Goal: Task Accomplishment & Management: Use online tool/utility

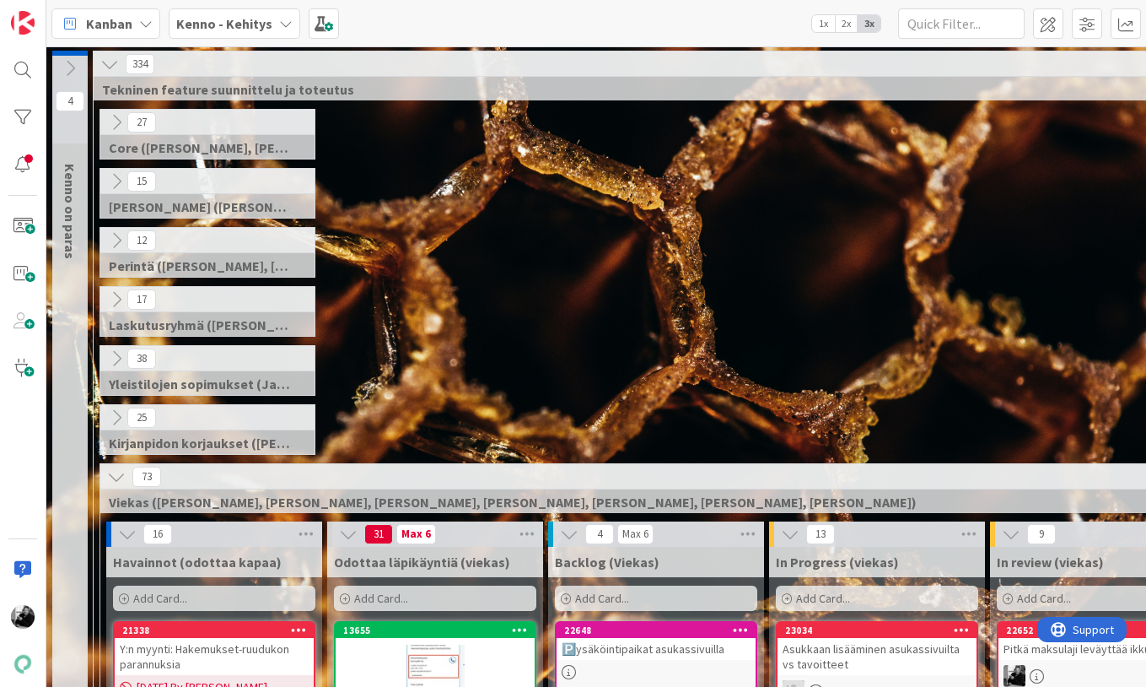
scroll to position [321, 1]
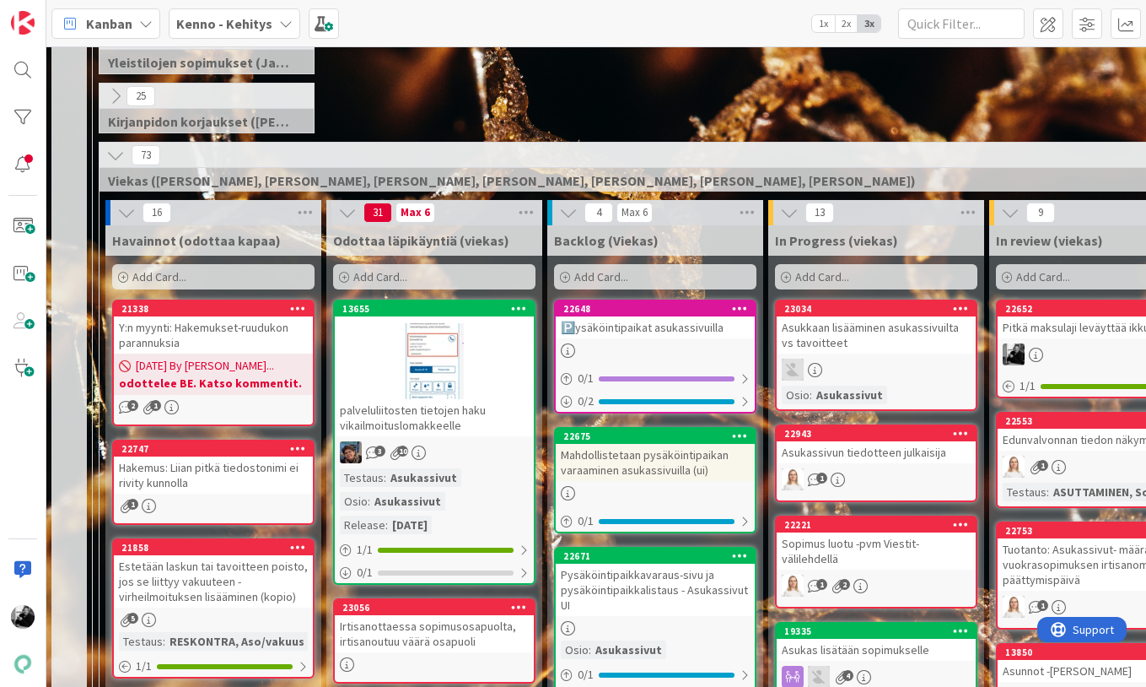
click at [1084, 332] on div "Pitkä maksulaji leväyttää ikkunan" at bounding box center [1097, 327] width 199 height 22
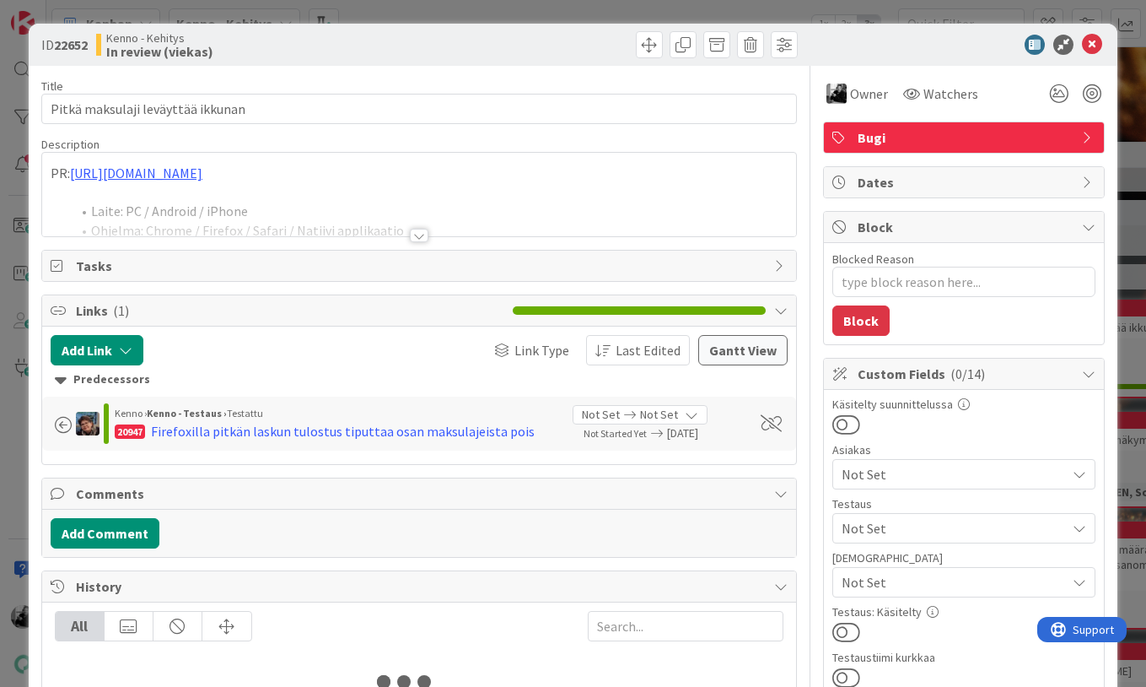
type textarea "x"
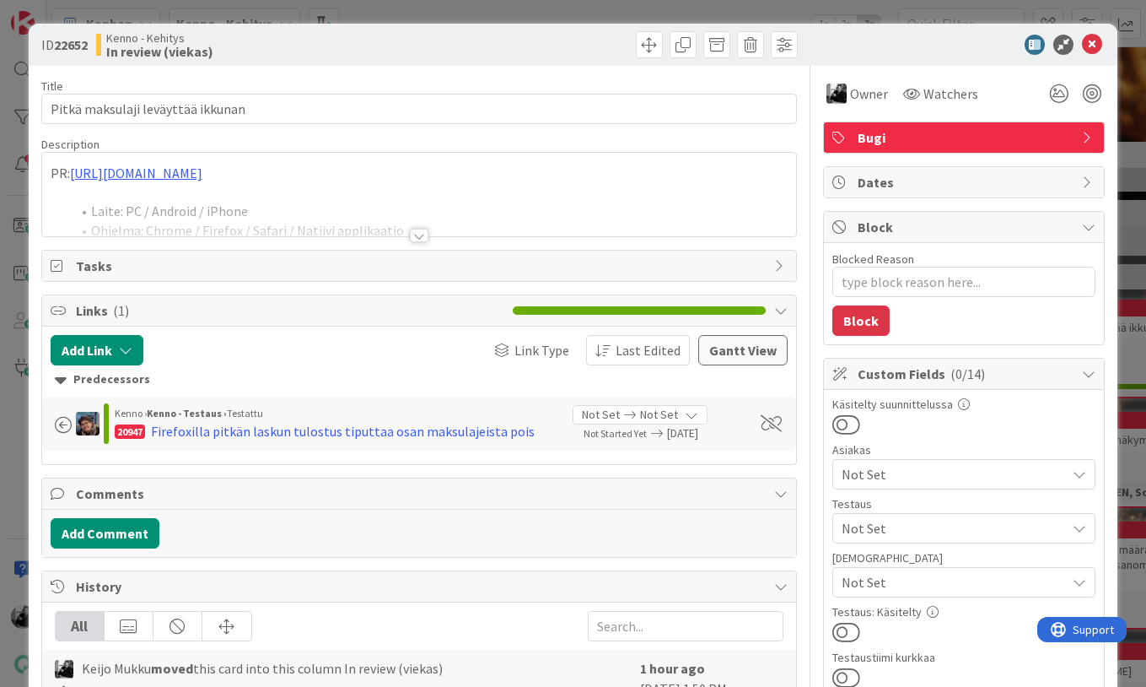
click at [419, 242] on div at bounding box center [419, 235] width 19 height 13
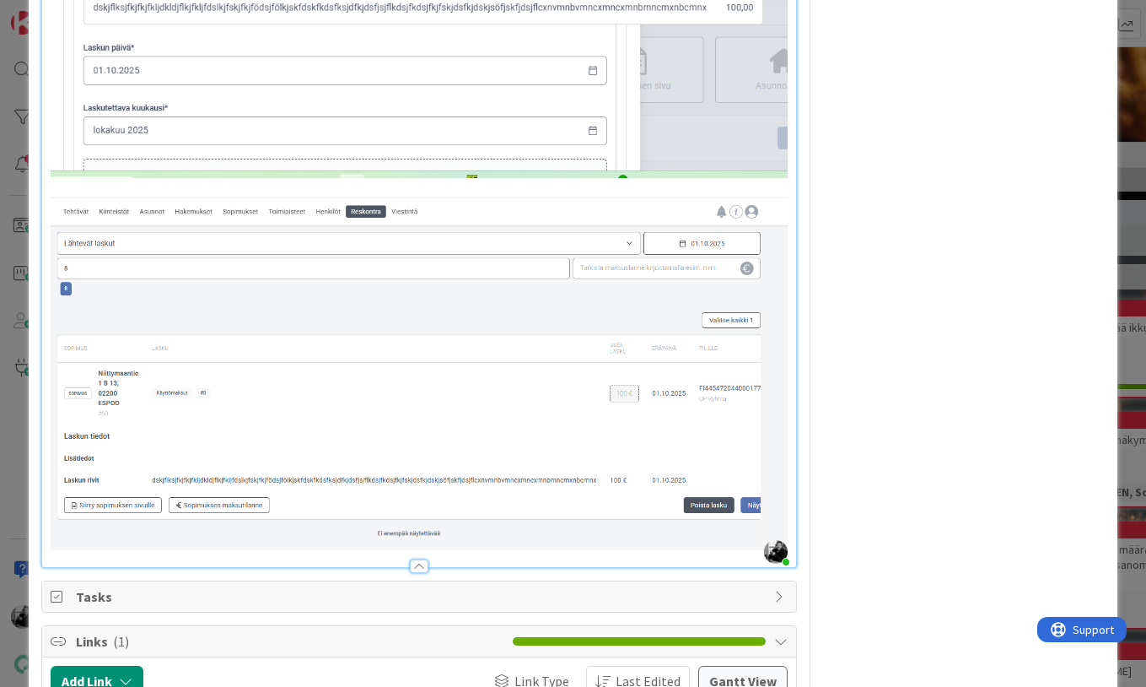
scroll to position [2676, 0]
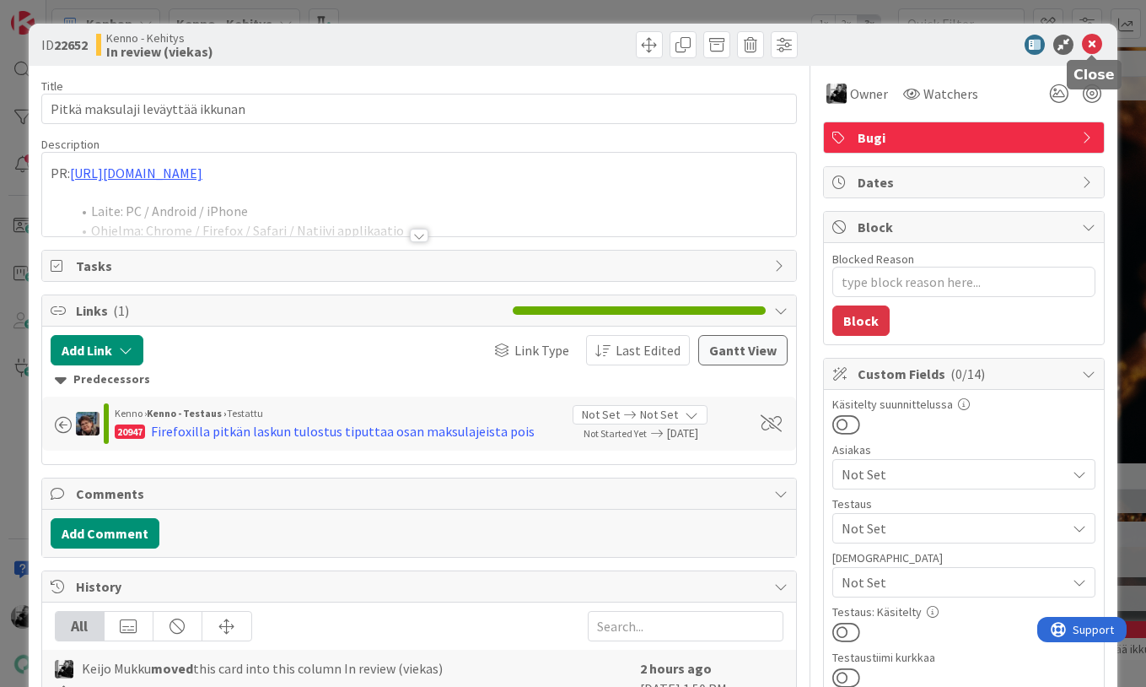
click at [1100, 45] on icon at bounding box center [1092, 45] width 20 height 20
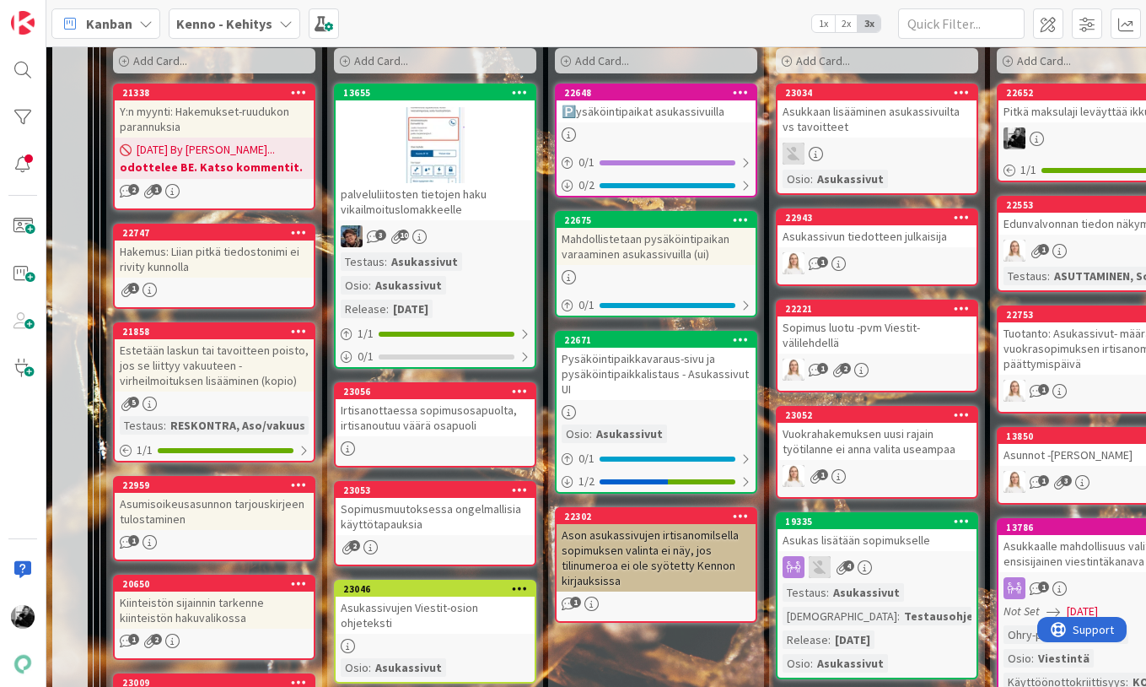
scroll to position [538, 0]
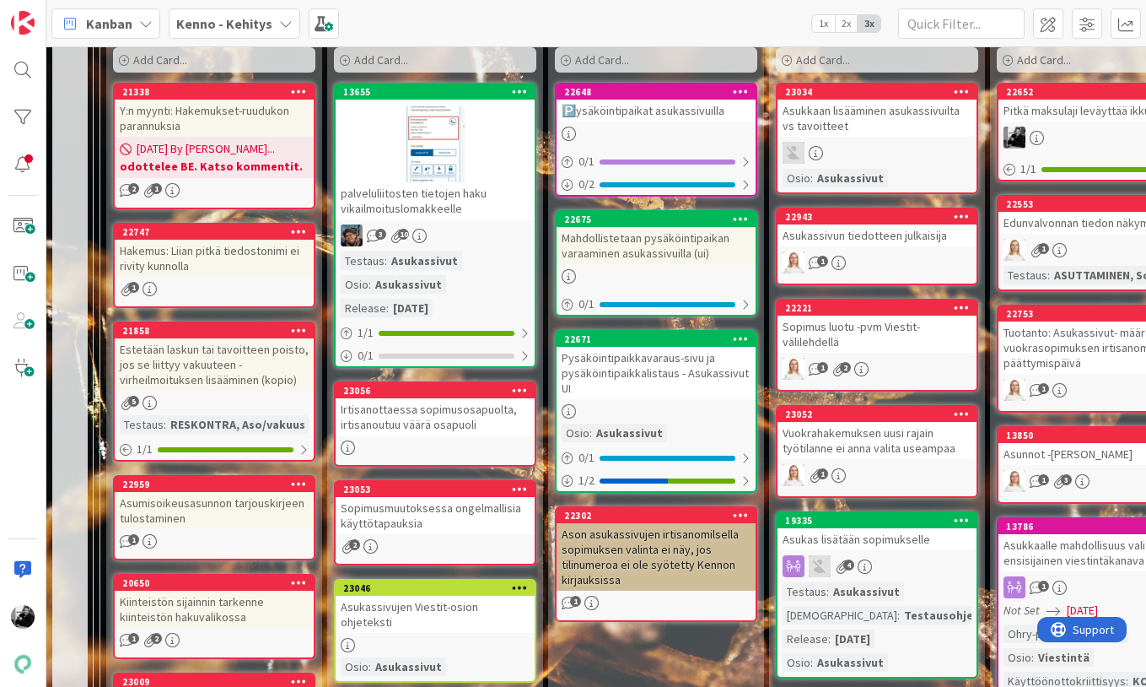
click at [653, 259] on div "Mahdollistetaan pysäköintipaikan varaaminen asukassivuilla (ui)" at bounding box center [656, 245] width 199 height 37
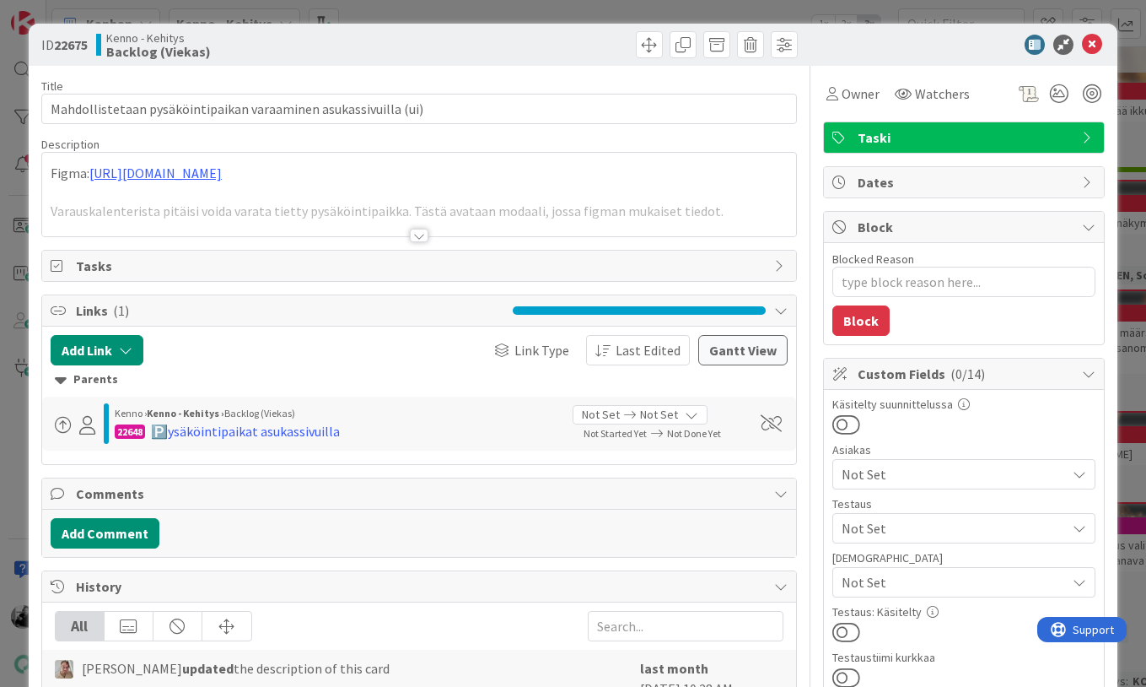
click at [425, 238] on div at bounding box center [419, 235] width 19 height 13
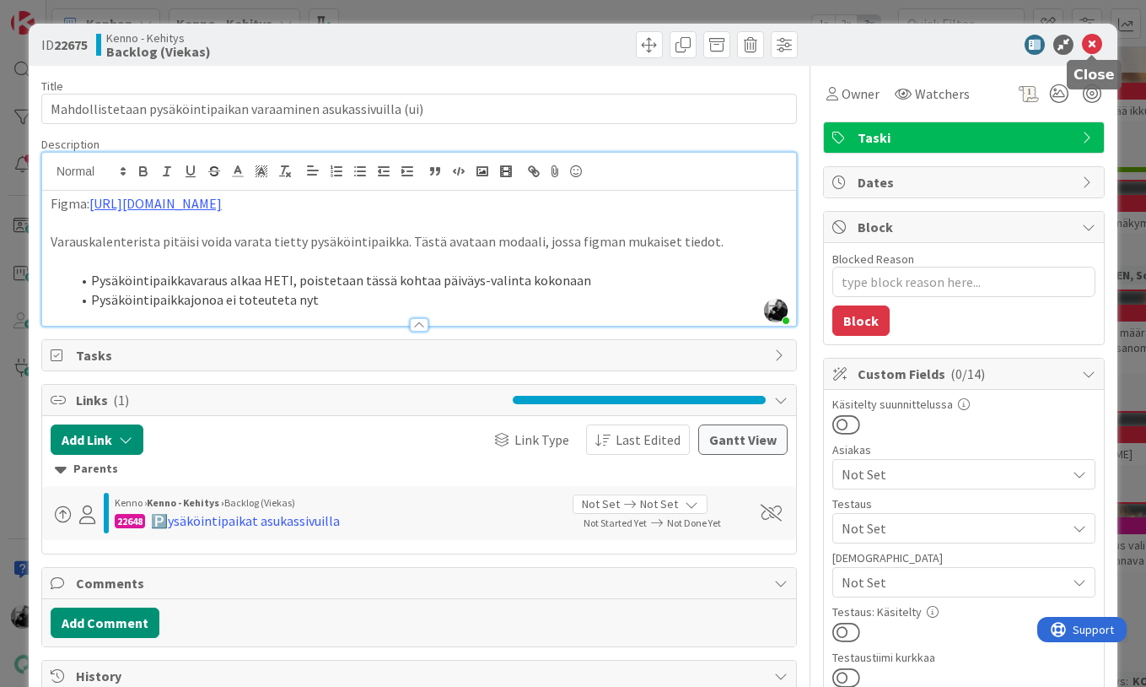
click at [1089, 46] on icon at bounding box center [1092, 45] width 20 height 20
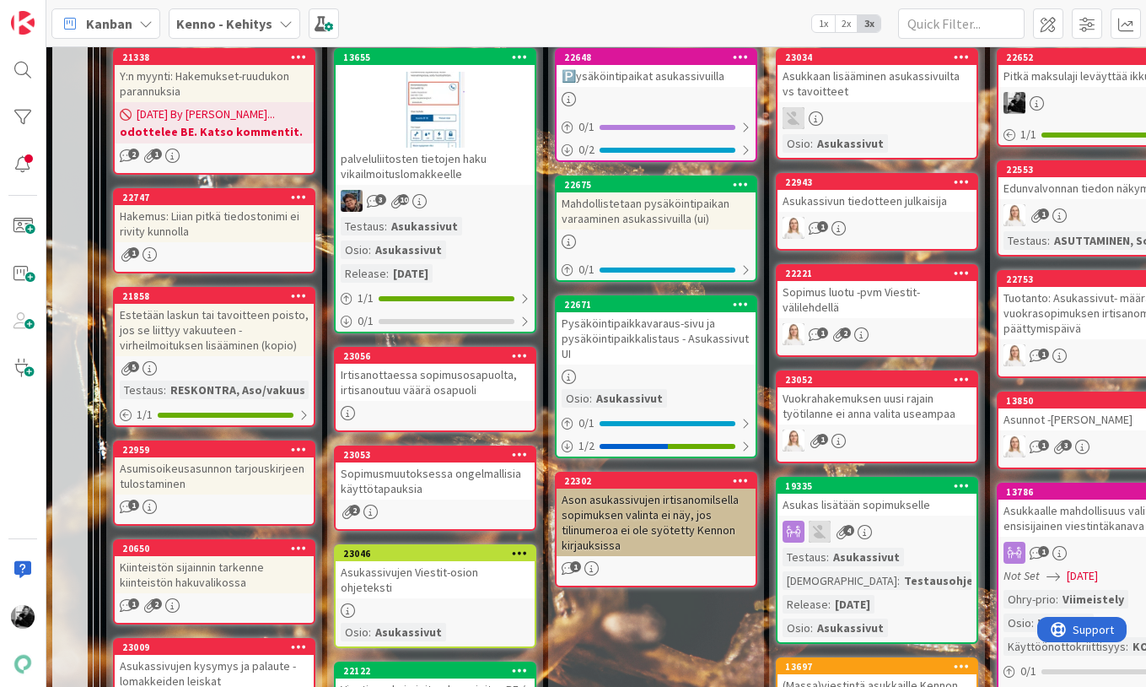
scroll to position [567, 0]
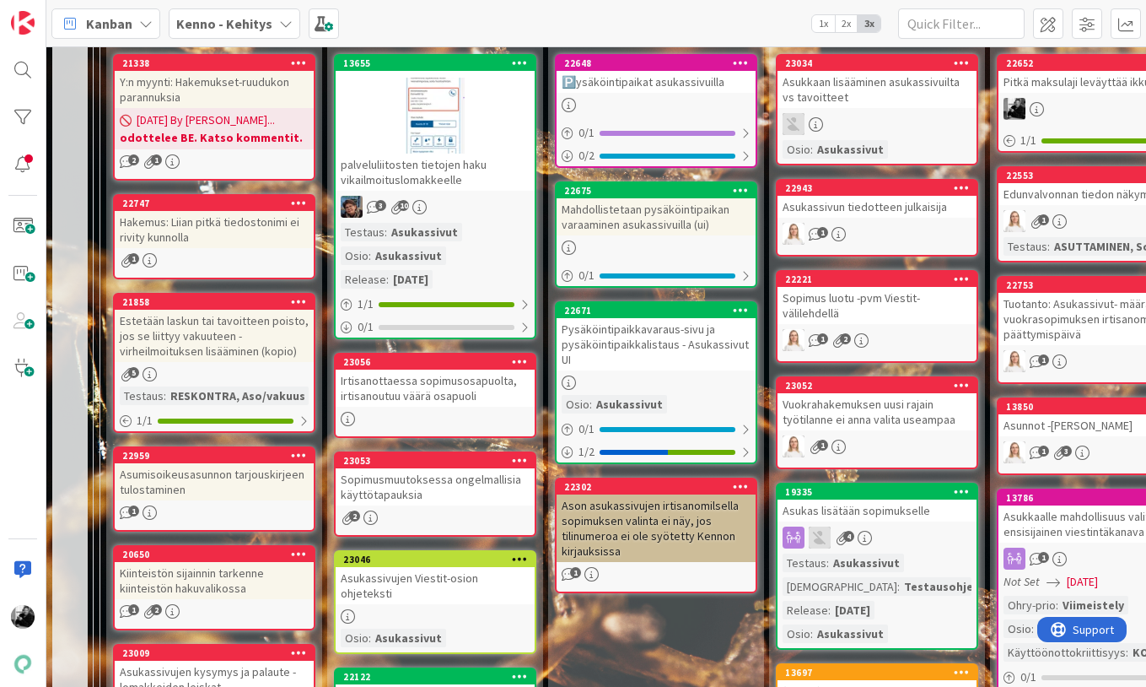
click at [629, 342] on div "Pysäköintipaikkavaraus-sivu ja pysäköintipaikkalistaus - Asukassivut UI" at bounding box center [656, 344] width 199 height 52
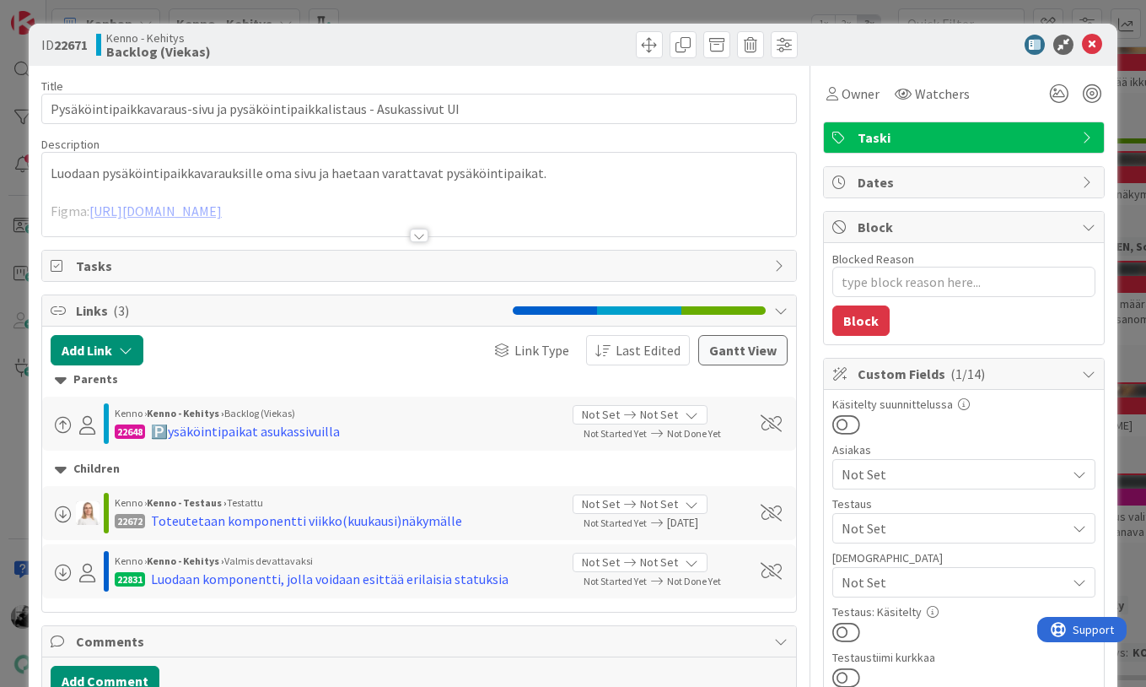
click at [413, 234] on div at bounding box center [419, 235] width 19 height 13
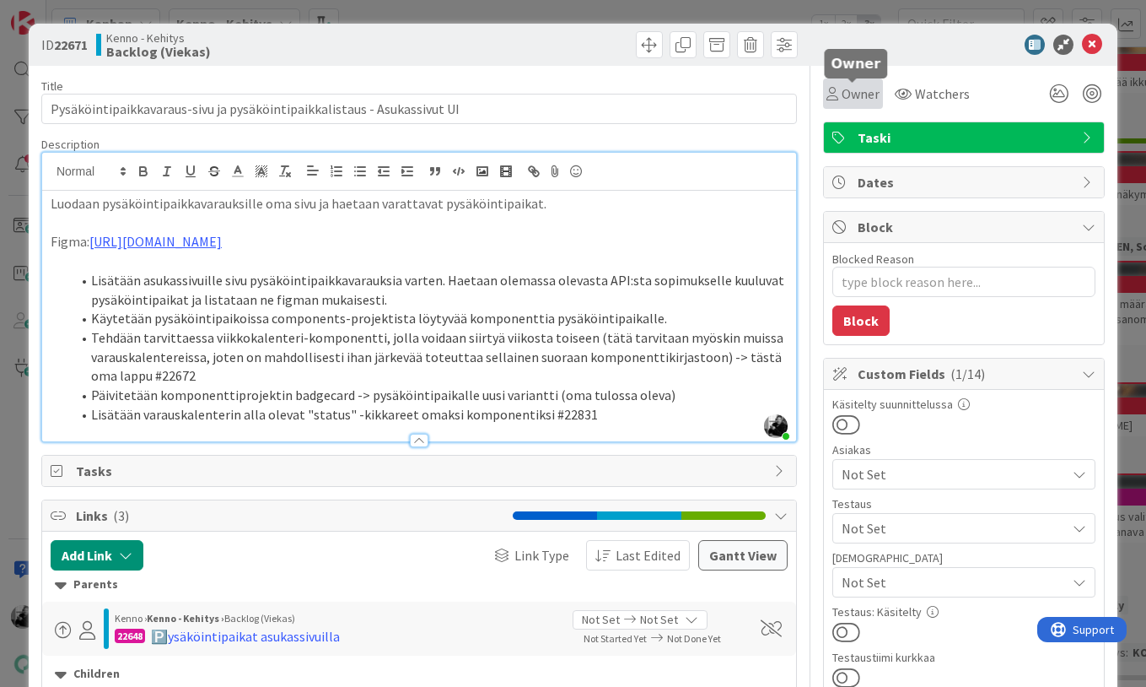
click at [855, 92] on span "Owner" at bounding box center [861, 94] width 38 height 20
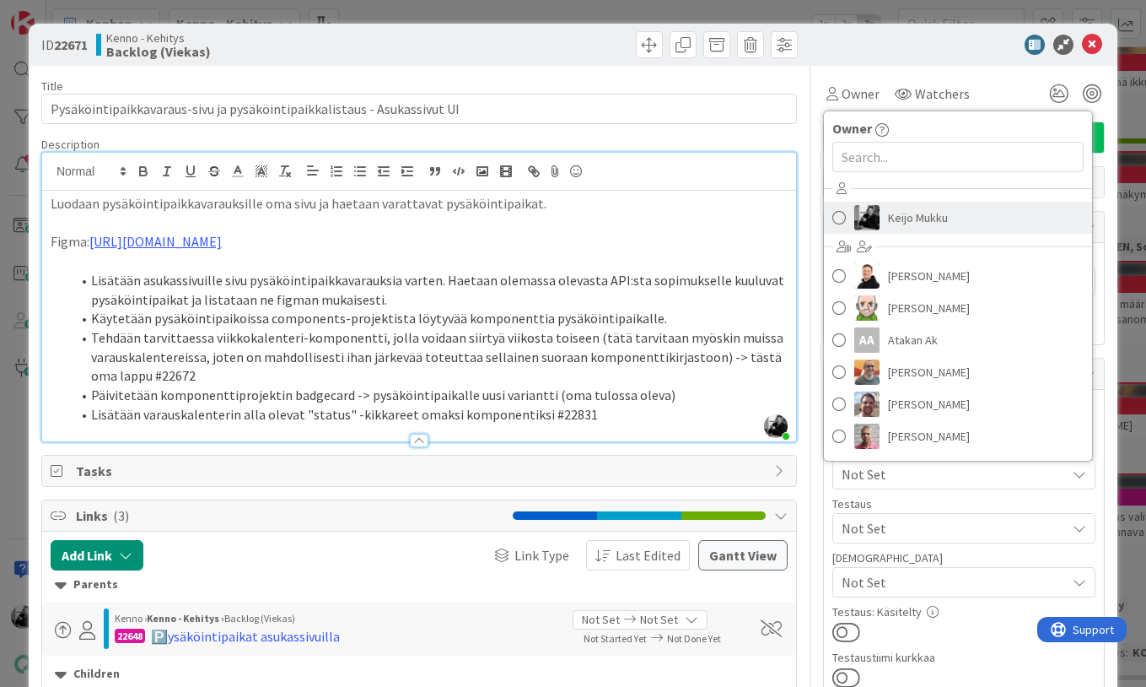
click at [898, 213] on span "Keijo Mukku" at bounding box center [918, 217] width 60 height 25
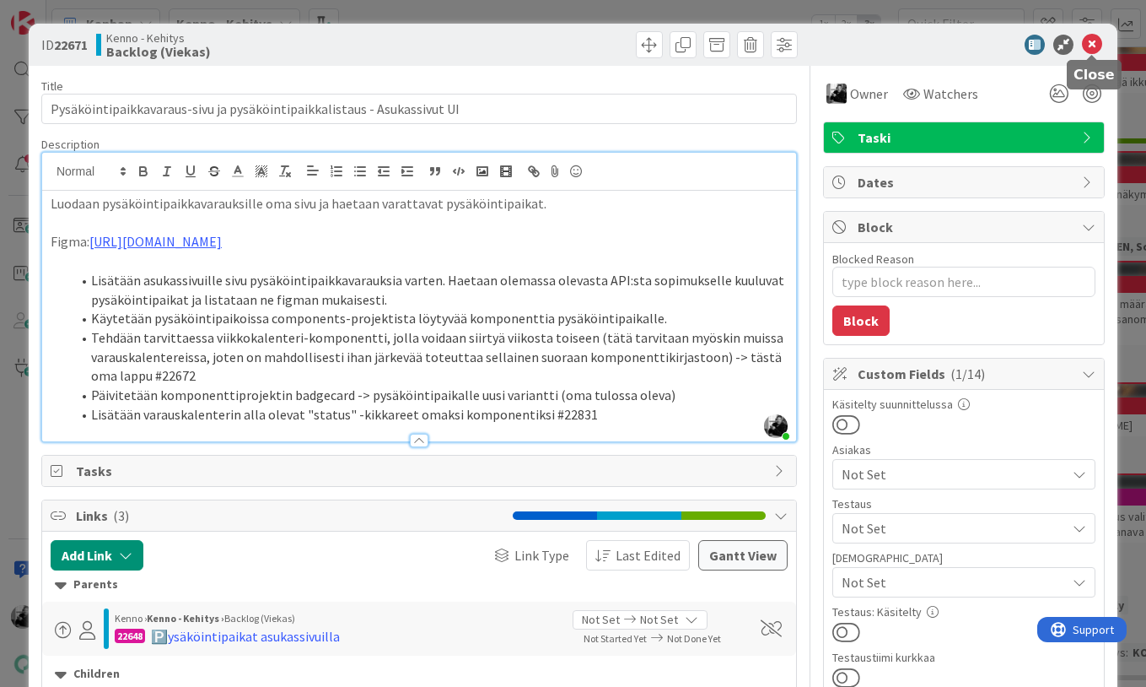
click at [1097, 46] on icon at bounding box center [1092, 45] width 20 height 20
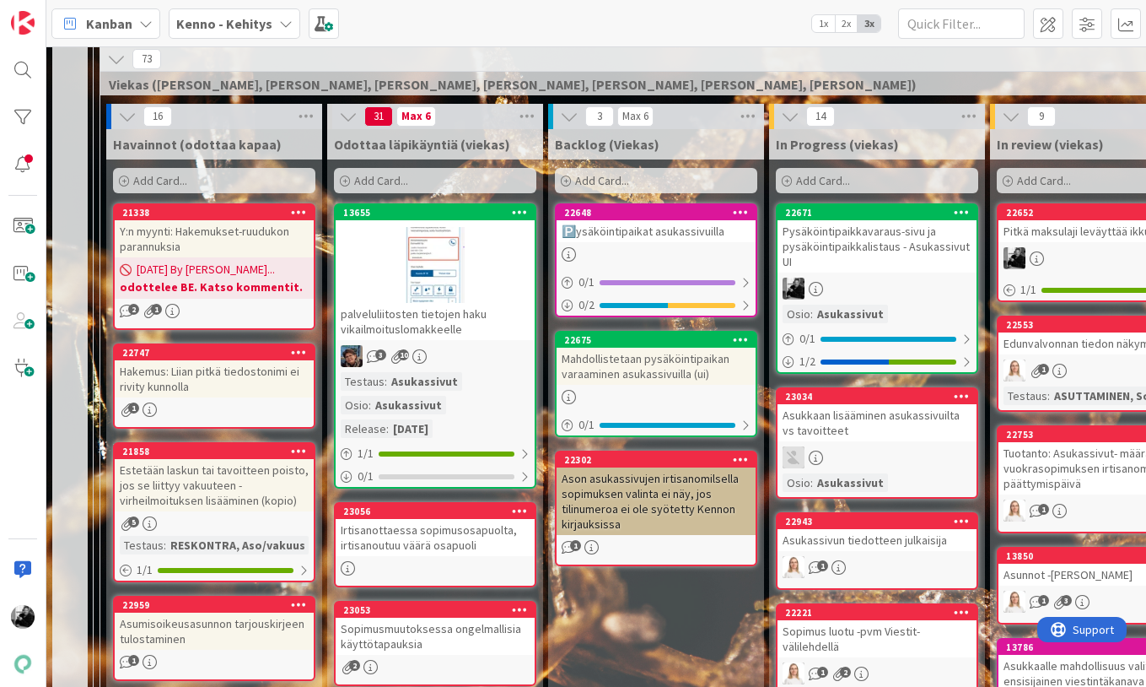
scroll to position [412, 0]
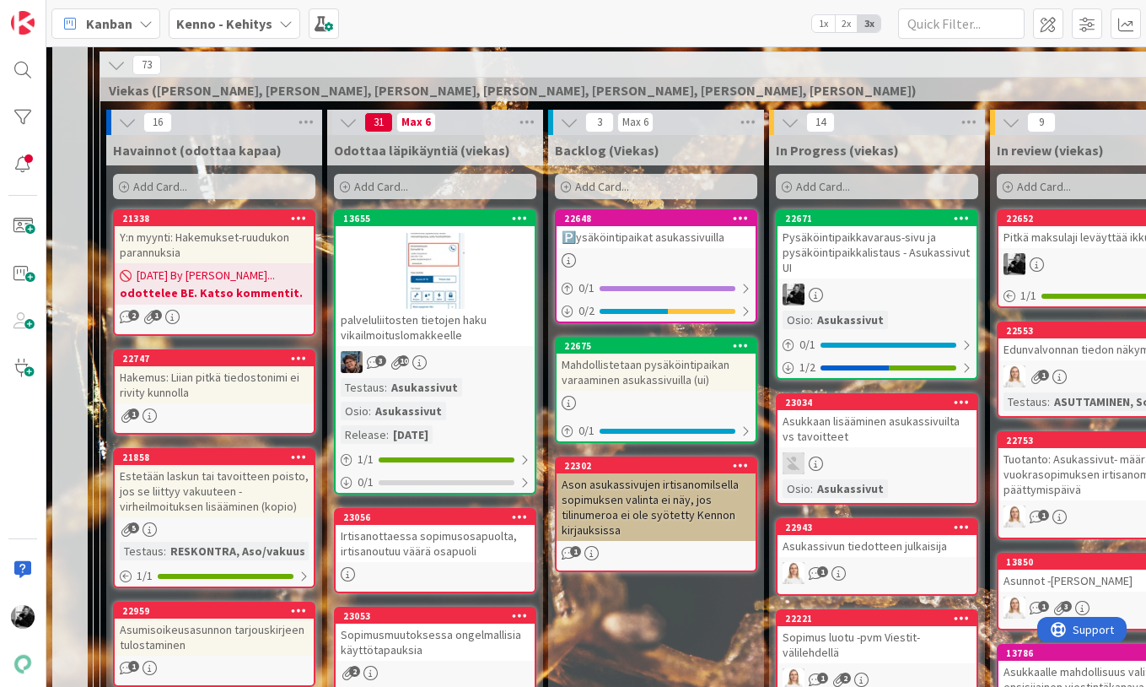
click at [654, 484] on div "Ason asukassivujen irtisanomilsella sopimuksen valinta ei näy, jos tilinumeroa …" at bounding box center [656, 506] width 199 height 67
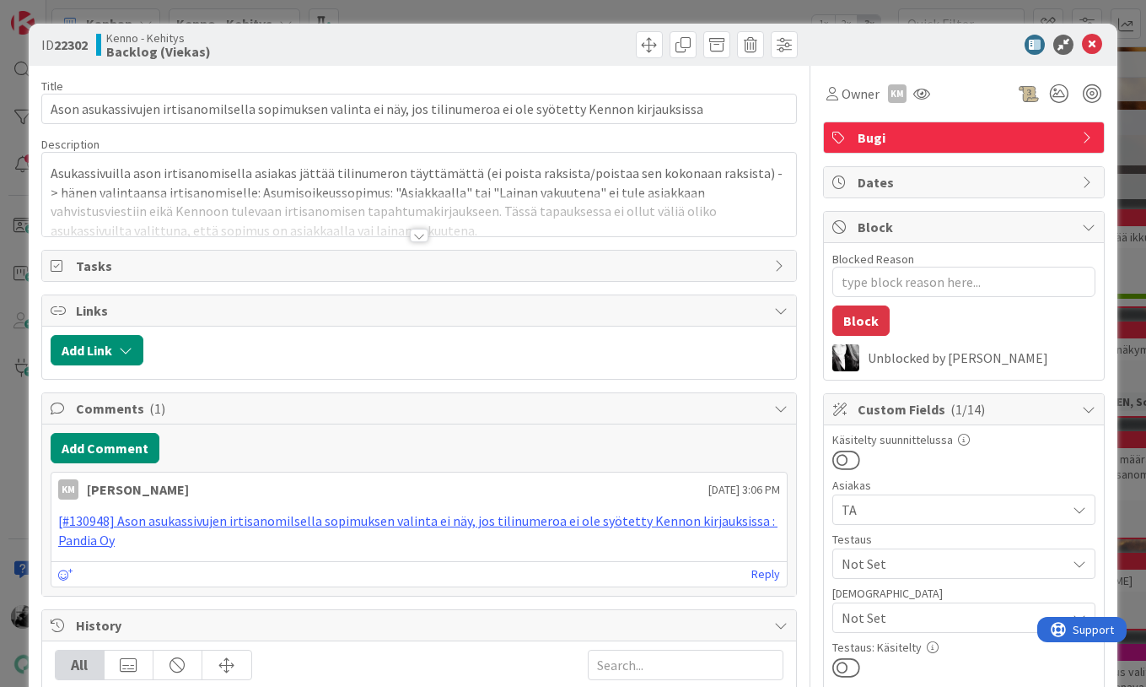
click at [426, 232] on div at bounding box center [419, 235] width 19 height 13
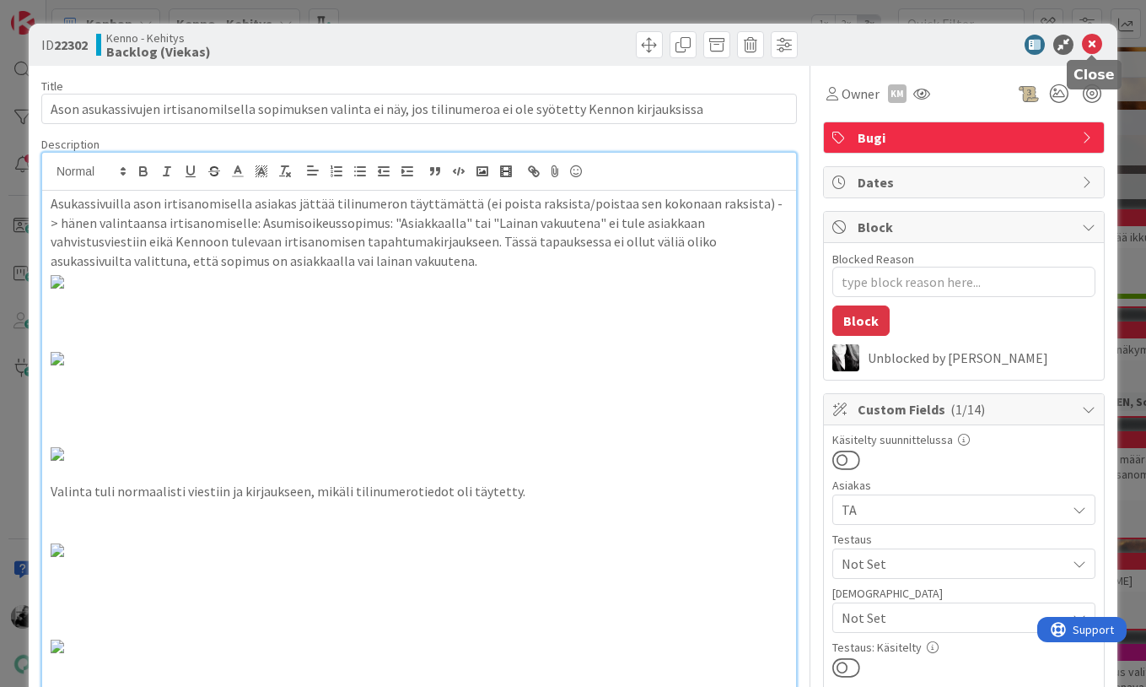
click at [1093, 43] on icon at bounding box center [1092, 45] width 20 height 20
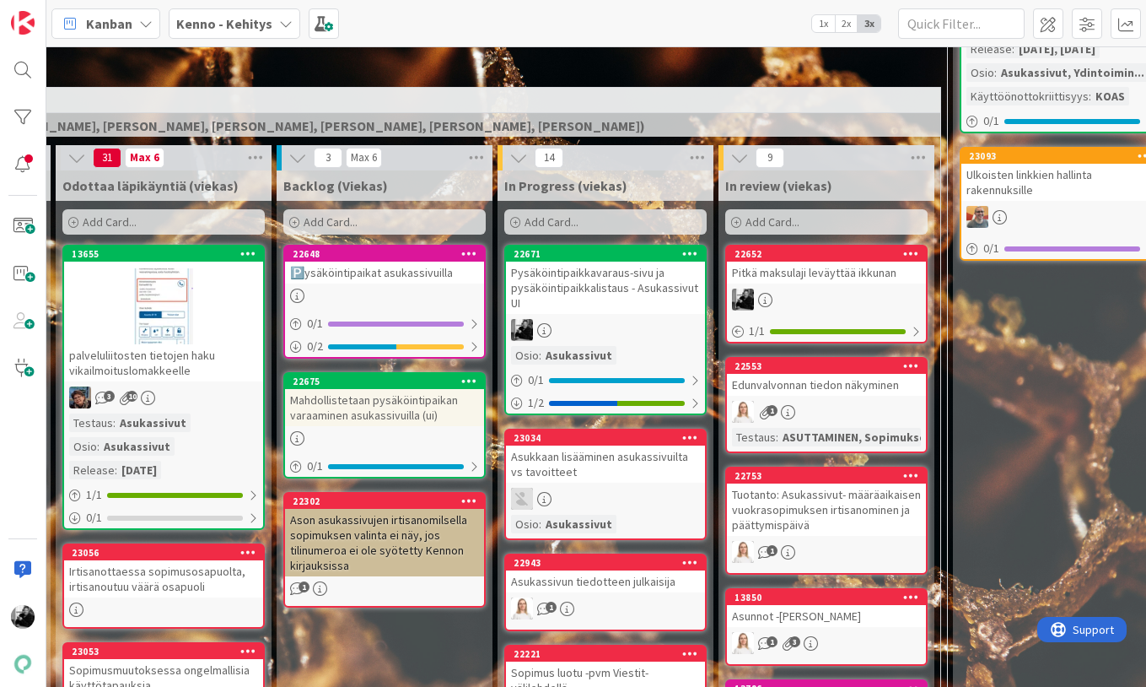
scroll to position [376, 292]
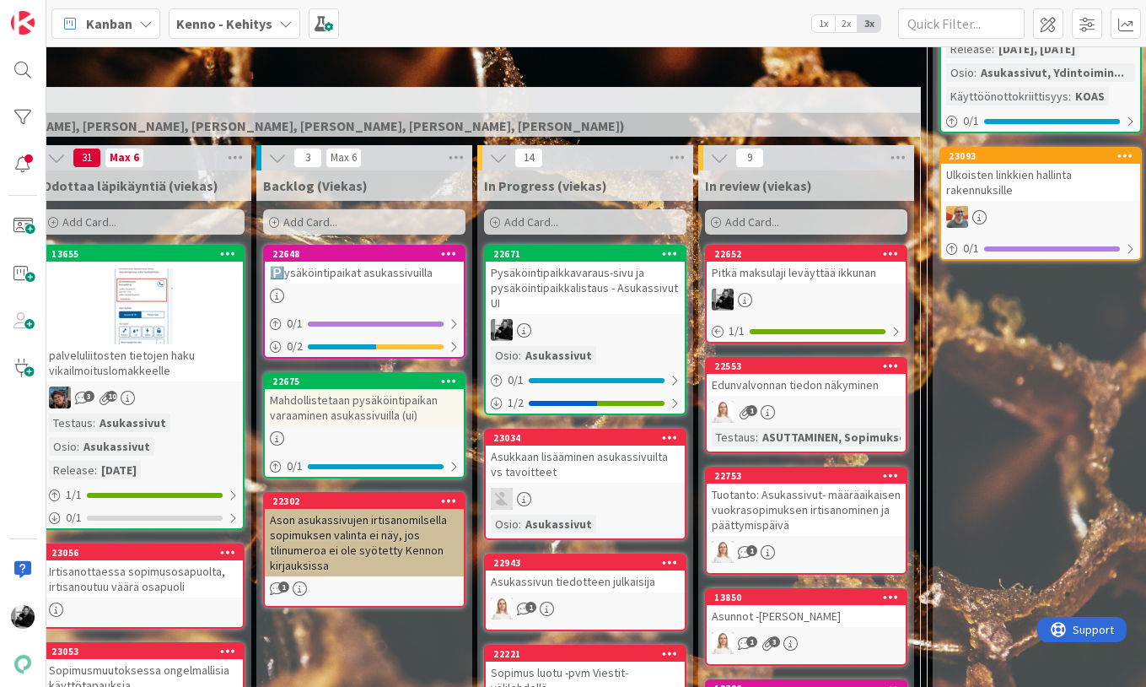
click at [808, 282] on div "Pitkä maksulaji leväyttää ikkunan" at bounding box center [806, 272] width 199 height 22
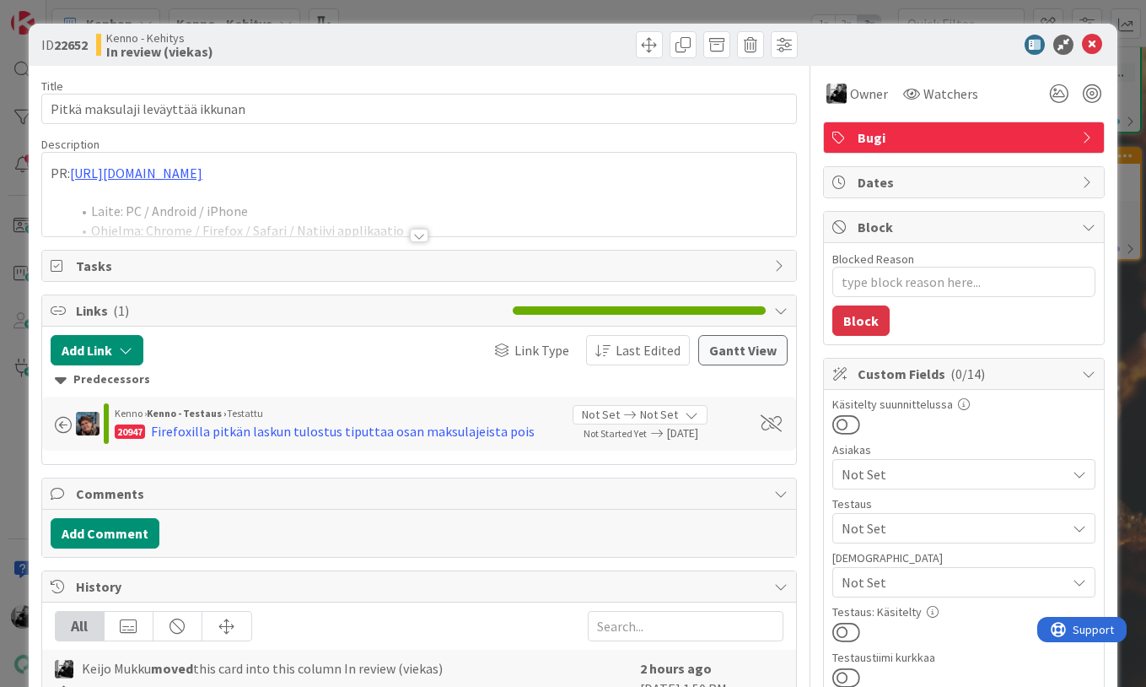
type textarea "x"
click at [420, 233] on div at bounding box center [419, 235] width 19 height 13
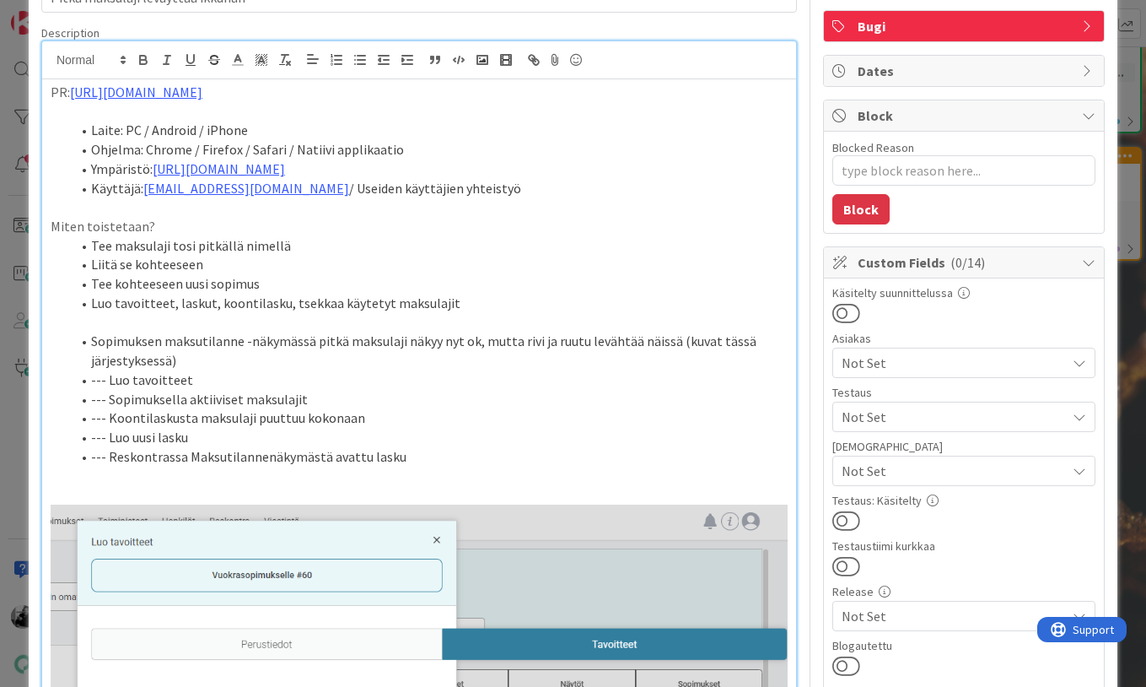
scroll to position [111, 0]
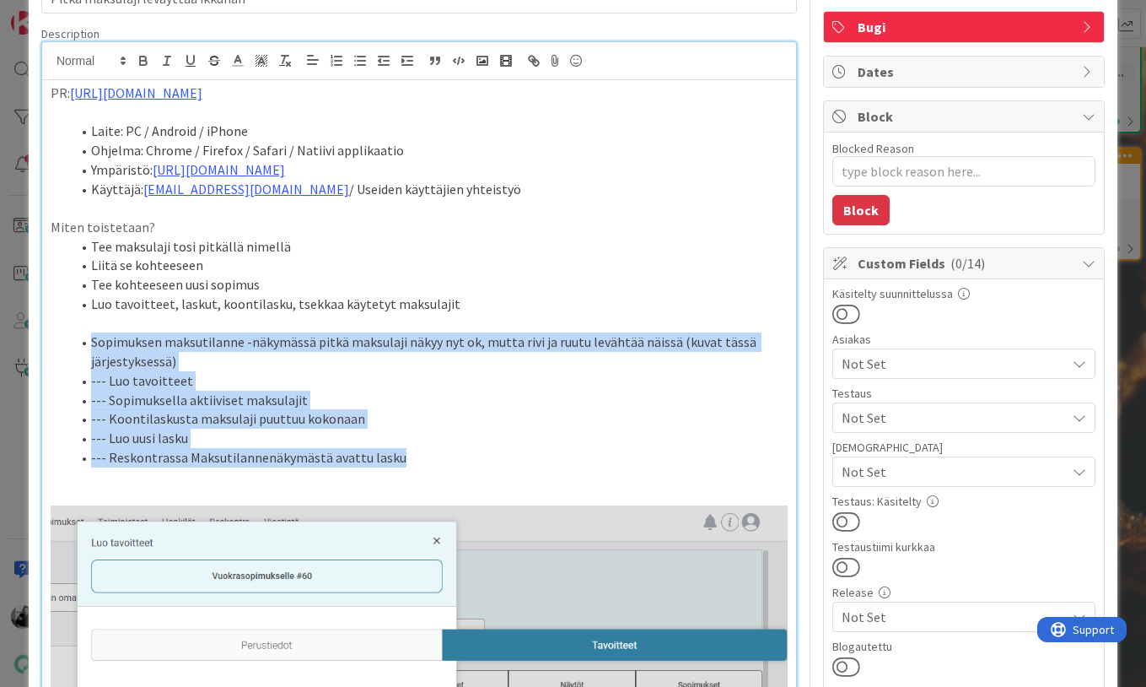
drag, startPoint x: 400, startPoint y: 460, endPoint x: 92, endPoint y: 347, distance: 328.0
click at [92, 347] on ol "Sopimuksen maksutilanne -näkymässä pitkä maksulaji näkyy nyt ok, mutta rivi ja …" at bounding box center [419, 399] width 737 height 134
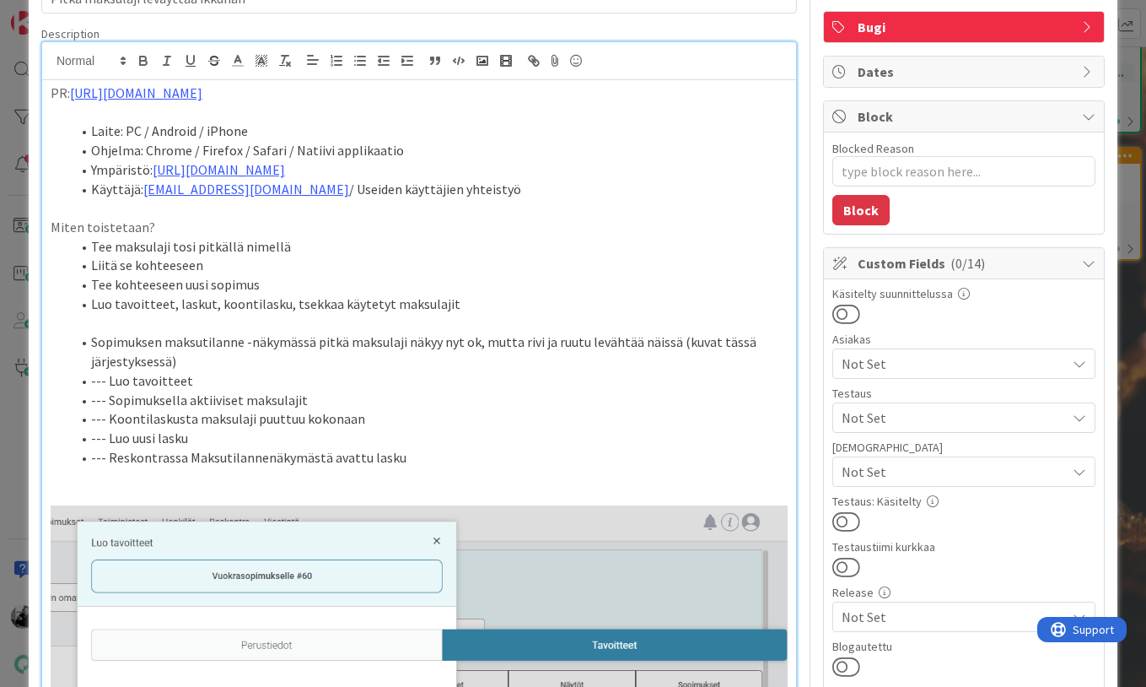
click at [106, 379] on li "--- Luo tavoitteet" at bounding box center [429, 380] width 717 height 19
click at [108, 403] on li "--- Sopimuksella aktiiviset maksulajit" at bounding box center [429, 400] width 717 height 19
click at [105, 422] on li "--- Koontilaskusta maksulaji puuttuu kokonaan" at bounding box center [429, 418] width 717 height 19
click at [107, 439] on li "--- Luo uusi lasku" at bounding box center [429, 438] width 717 height 19
click at [108, 456] on li "--- Reskontrassa Maksutilannenäkymästä avattu lasku" at bounding box center [429, 457] width 717 height 19
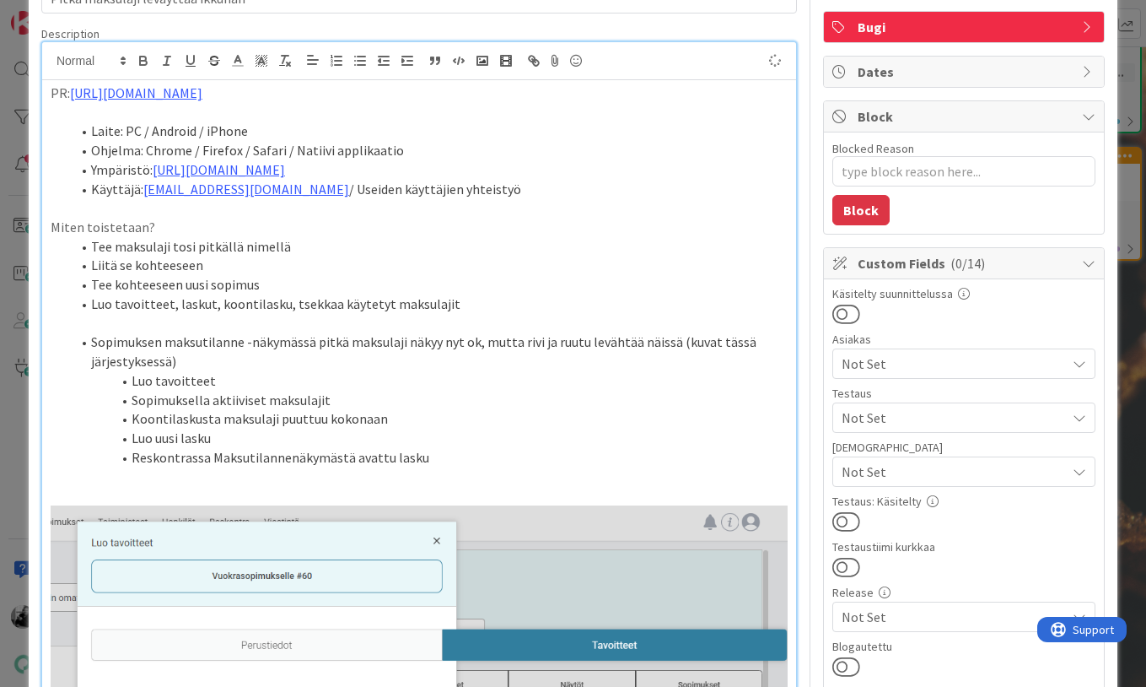
click at [180, 324] on p at bounding box center [419, 323] width 737 height 19
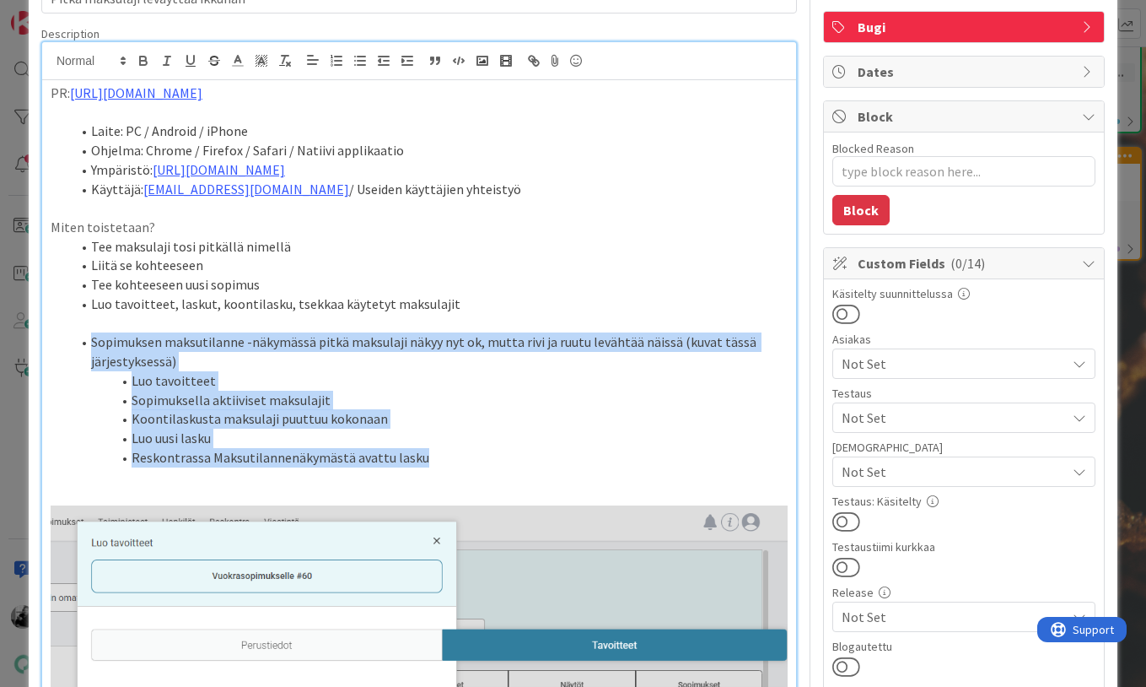
drag, startPoint x: 432, startPoint y: 455, endPoint x: 83, endPoint y: 348, distance: 365.3
click at [83, 348] on ol "Sopimuksen maksutilanne -näkymässä pitkä maksulaji näkyy nyt ok, mutta rivi ja …" at bounding box center [419, 399] width 737 height 134
copy ol "Sopimuksen maksutilanne -näkymässä pitkä maksulaji näkyy nyt ok, mutta rivi ja …"
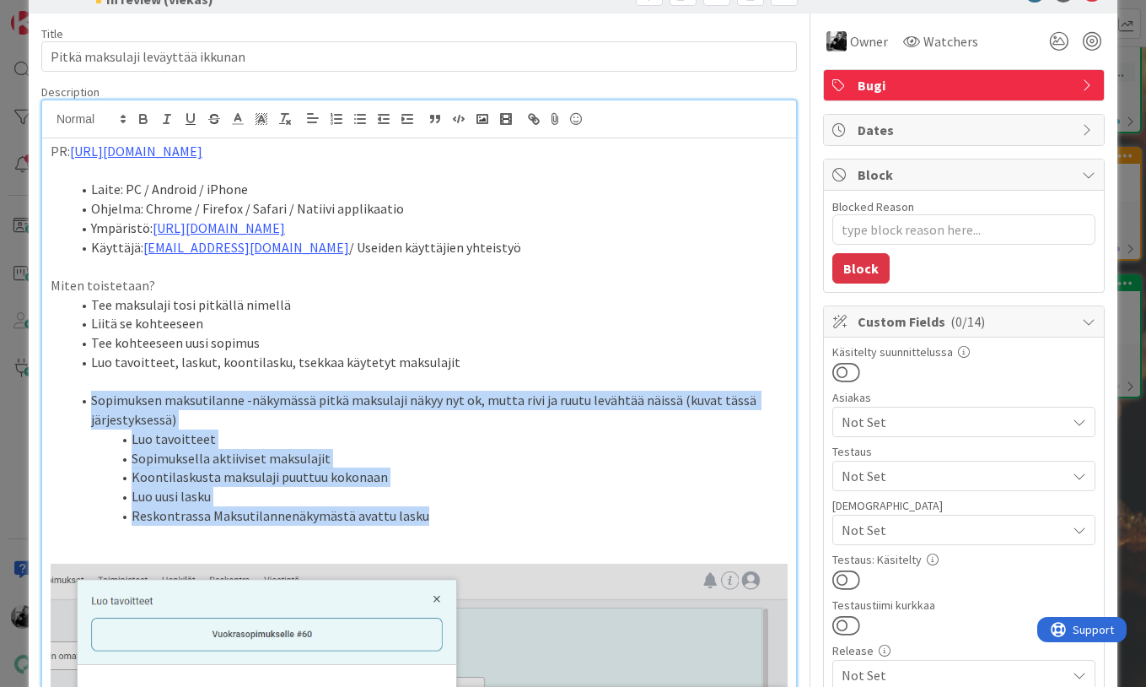
scroll to position [0, 0]
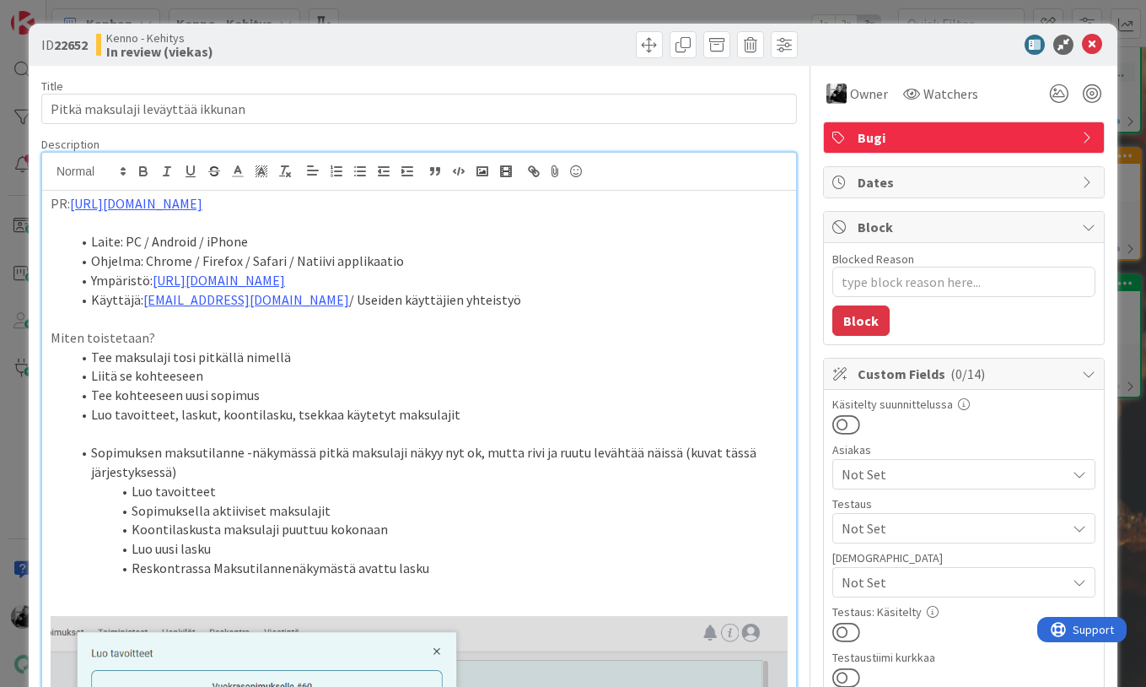
click at [1098, 58] on div "ID 22652 Kenno - Kehitys In review (viekas)" at bounding box center [573, 45] width 1089 height 42
click at [1098, 46] on icon at bounding box center [1092, 45] width 20 height 20
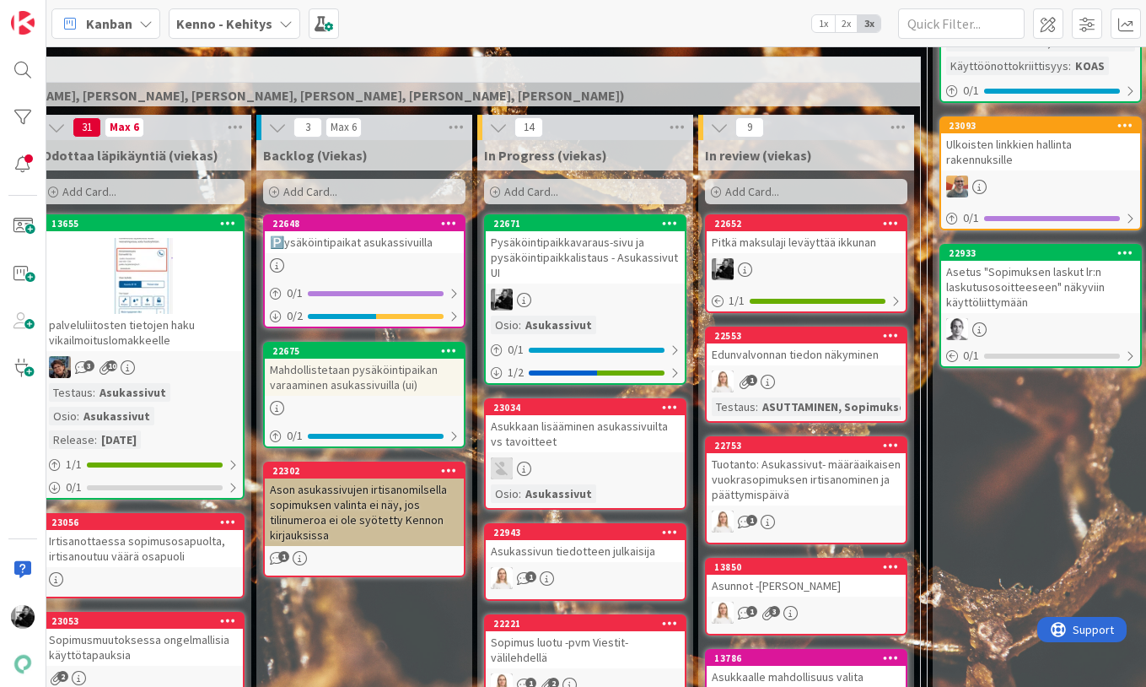
click at [888, 246] on div "Pitkä maksulaji leväyttää ikkunan" at bounding box center [806, 242] width 199 height 22
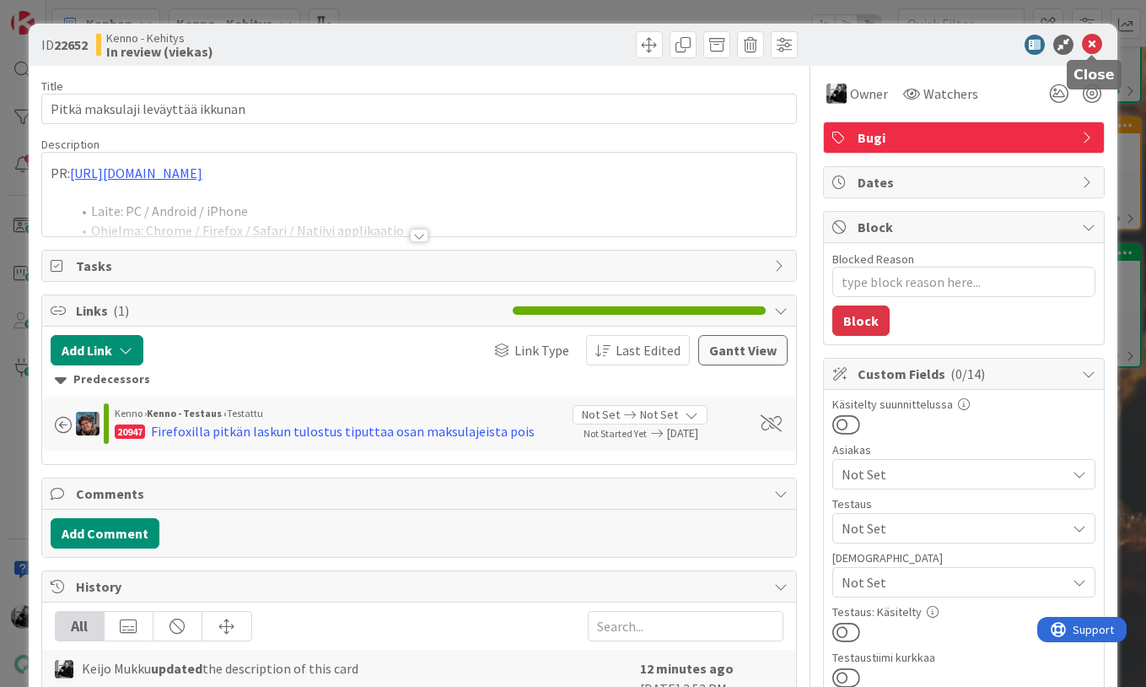
click at [1086, 46] on icon at bounding box center [1092, 45] width 20 height 20
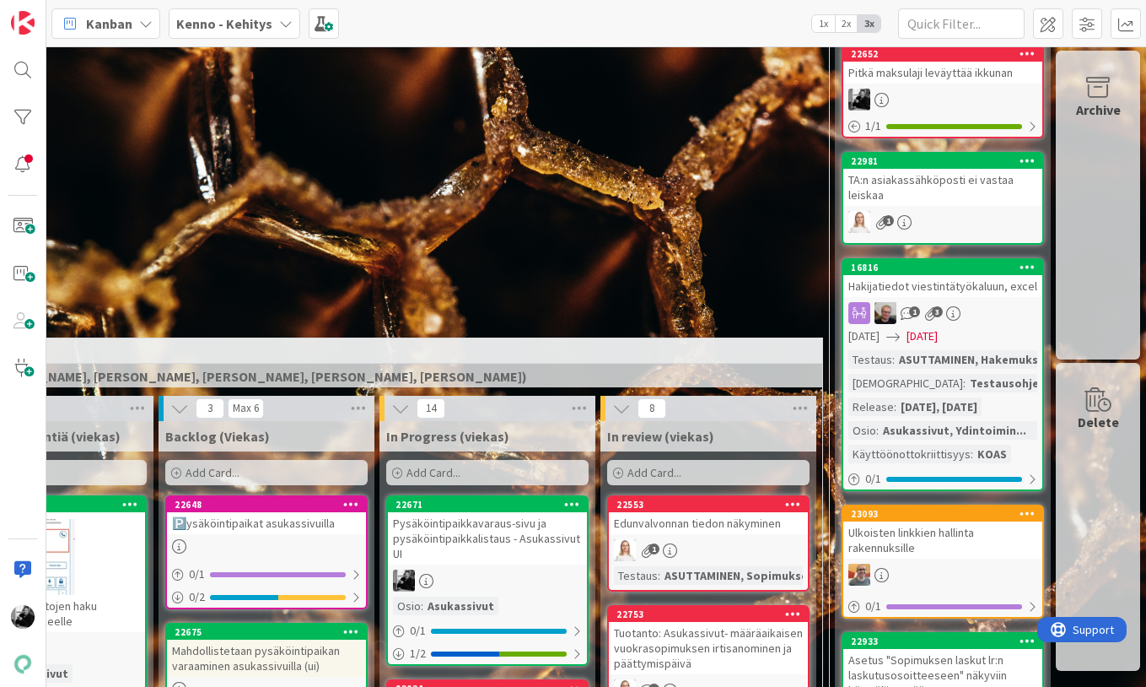
scroll to position [0, 390]
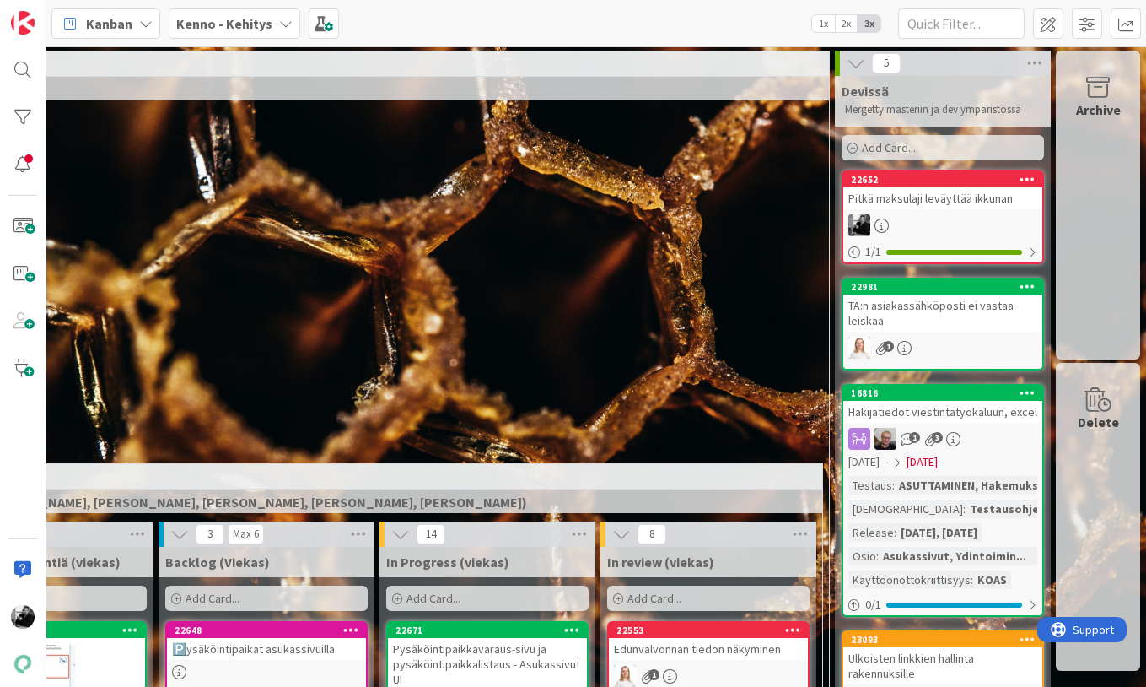
drag, startPoint x: 819, startPoint y: 311, endPoint x: 820, endPoint y: 5, distance: 306.2
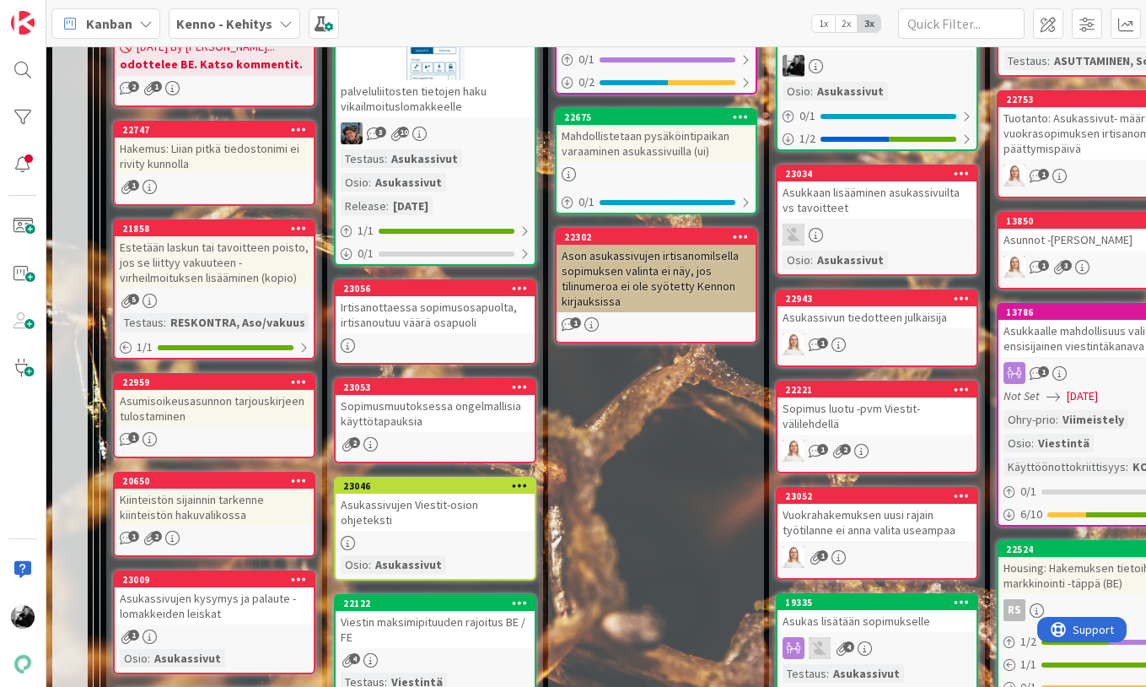
scroll to position [641, 0]
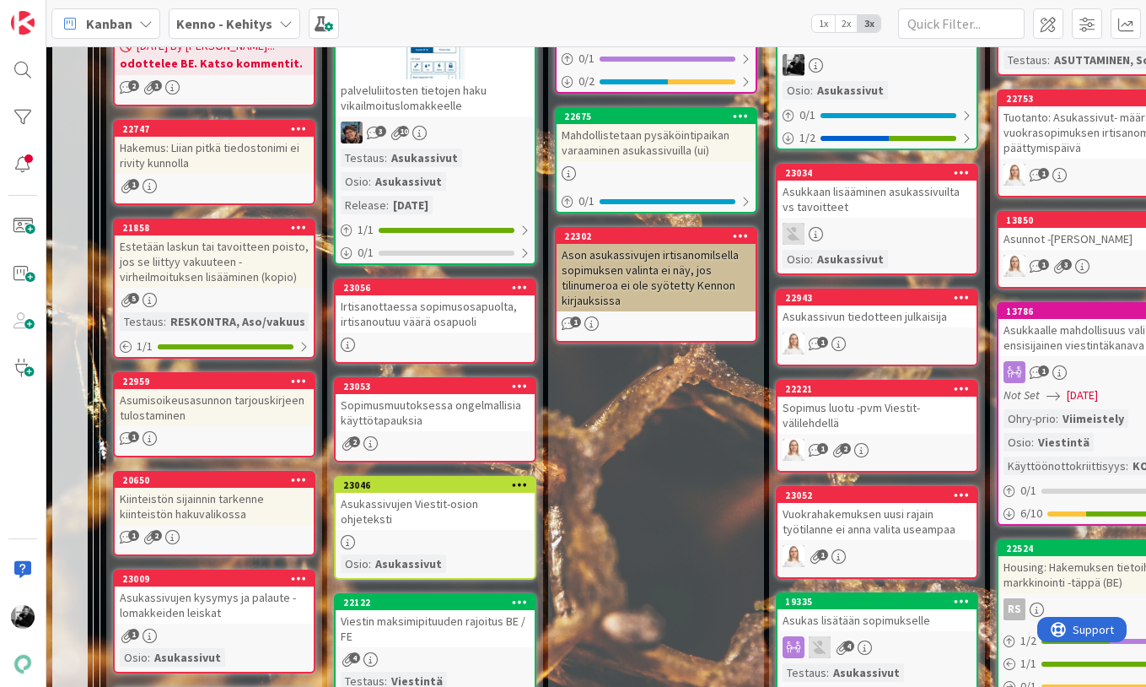
click at [147, 159] on div "Hakemus: Liian pitkä tiedostonimi ei rivity kunnolla" at bounding box center [214, 155] width 199 height 37
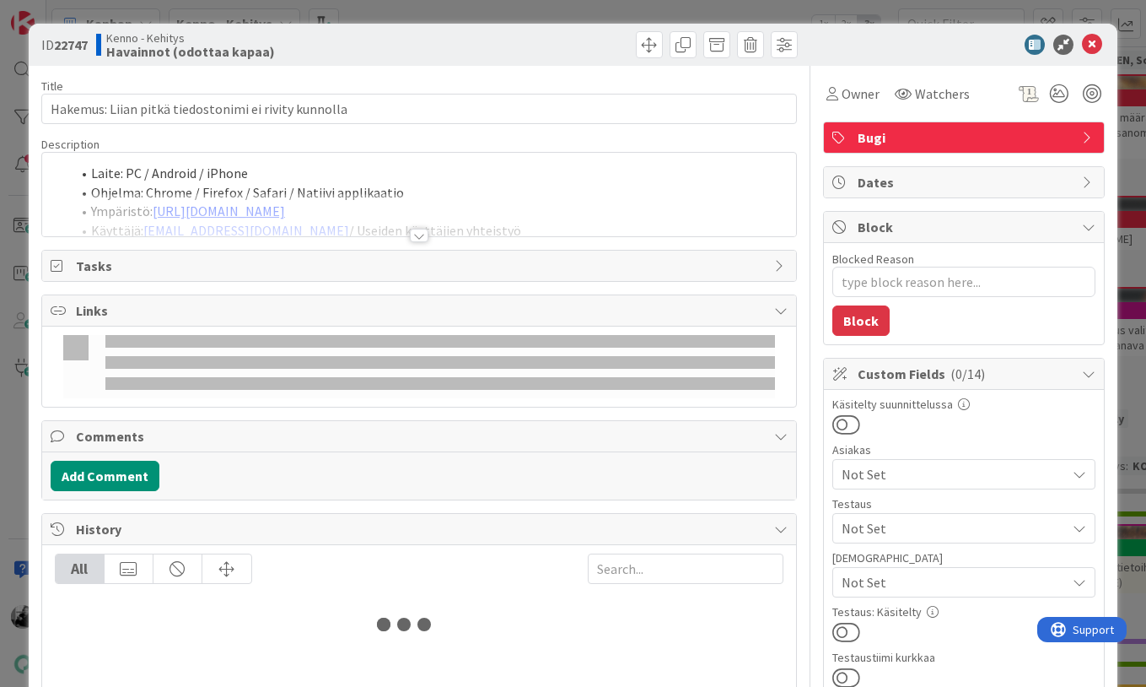
type textarea "x"
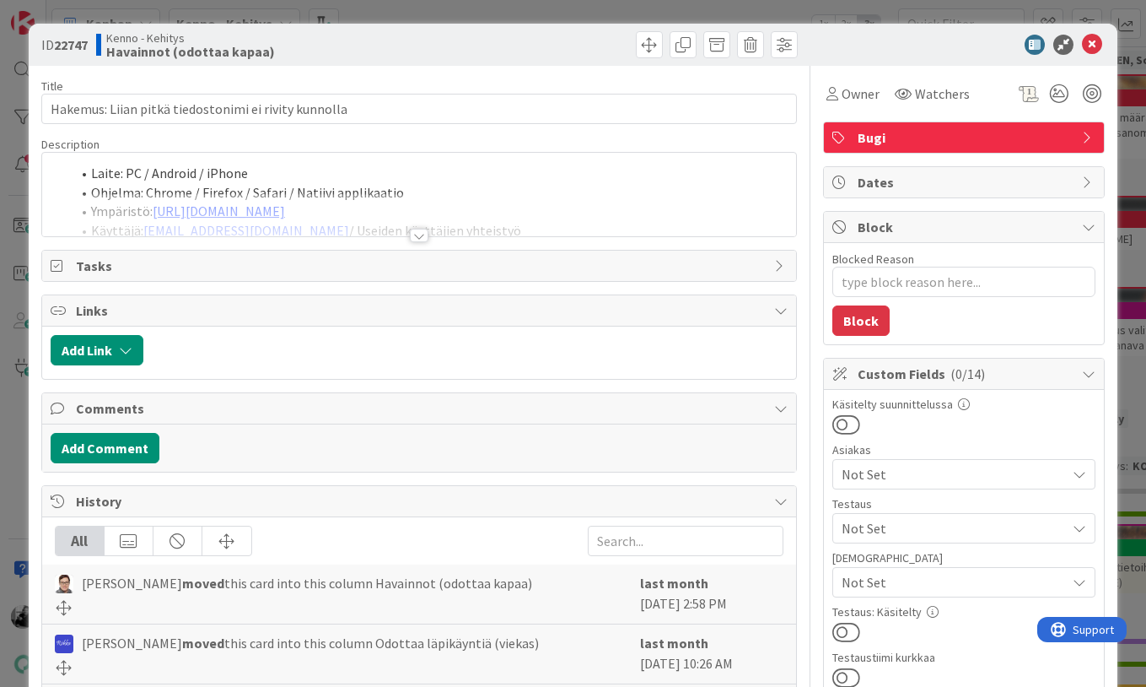
click at [416, 232] on div at bounding box center [419, 235] width 19 height 13
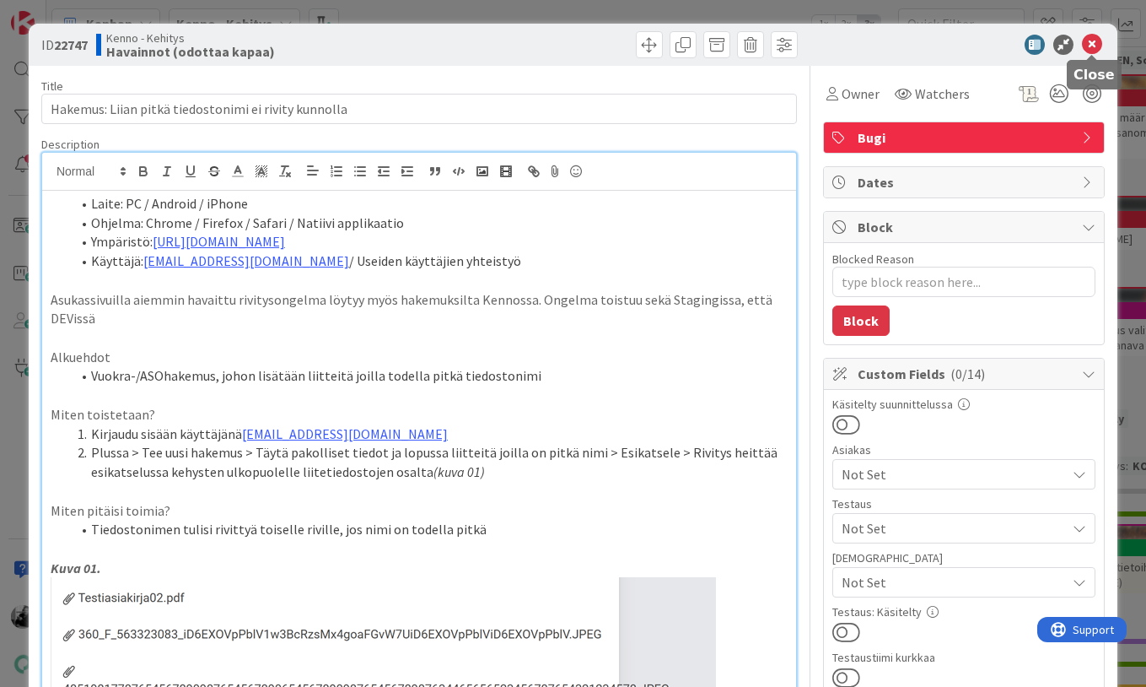
click at [1086, 47] on icon at bounding box center [1092, 45] width 20 height 20
